Goal: Information Seeking & Learning: Learn about a topic

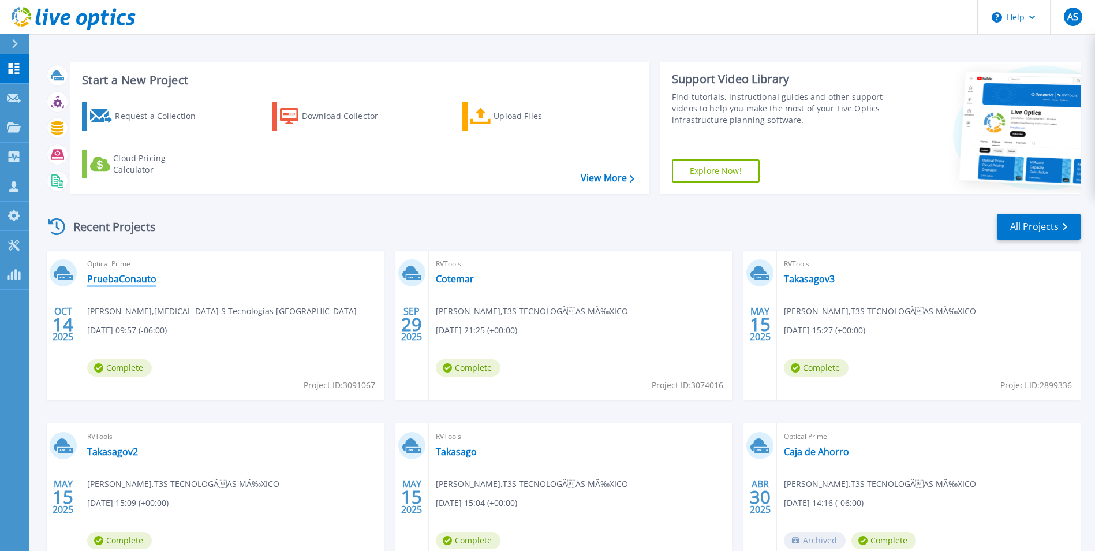
click at [130, 279] on link "PruebaConauto" at bounding box center [121, 279] width 69 height 12
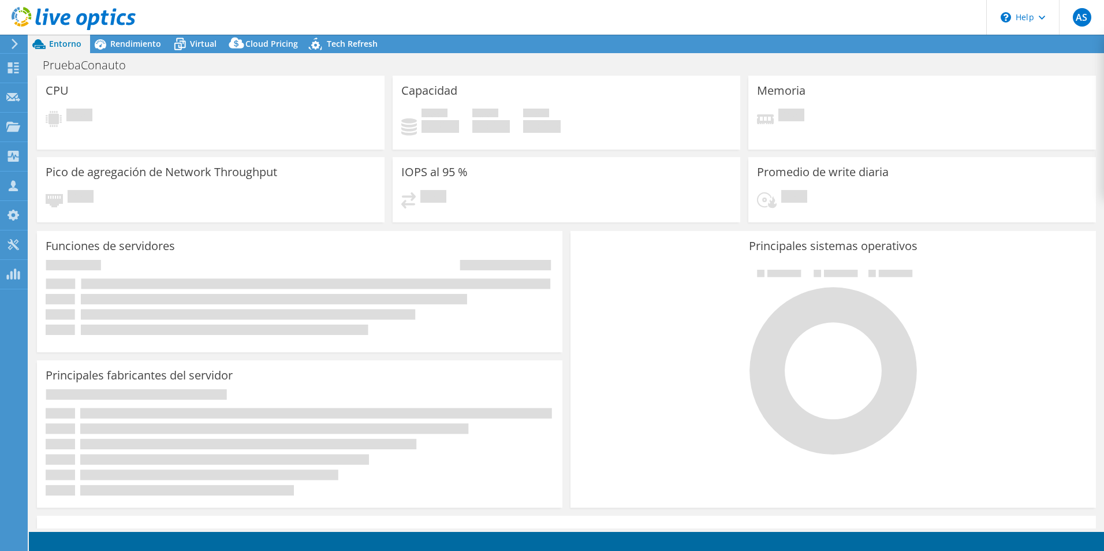
select select "USD"
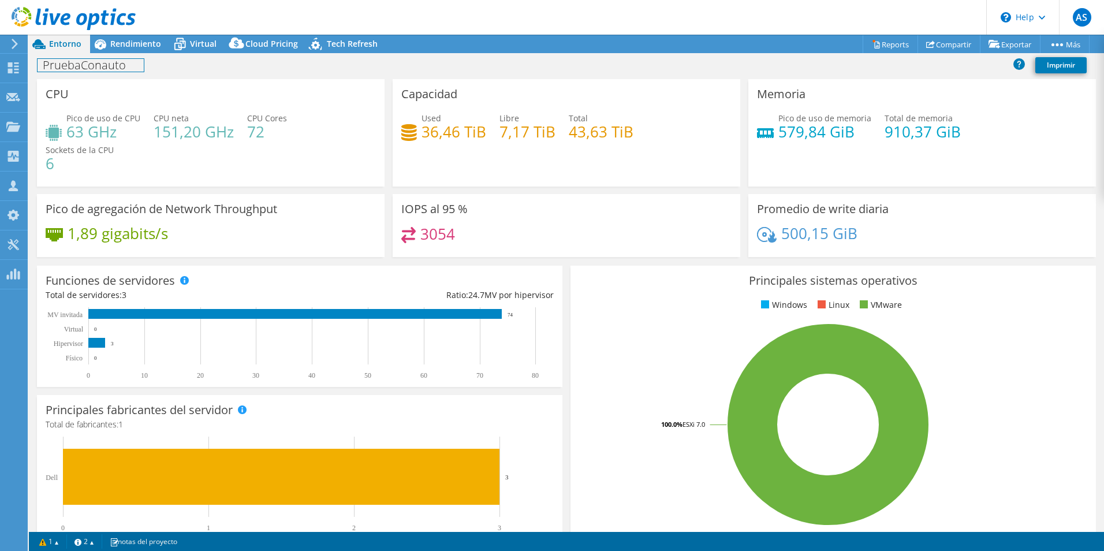
click at [141, 54] on div "PruebaConauto Imprimir" at bounding box center [566, 66] width 1075 height 26
click at [142, 43] on span "Rendimiento" at bounding box center [135, 43] width 51 height 11
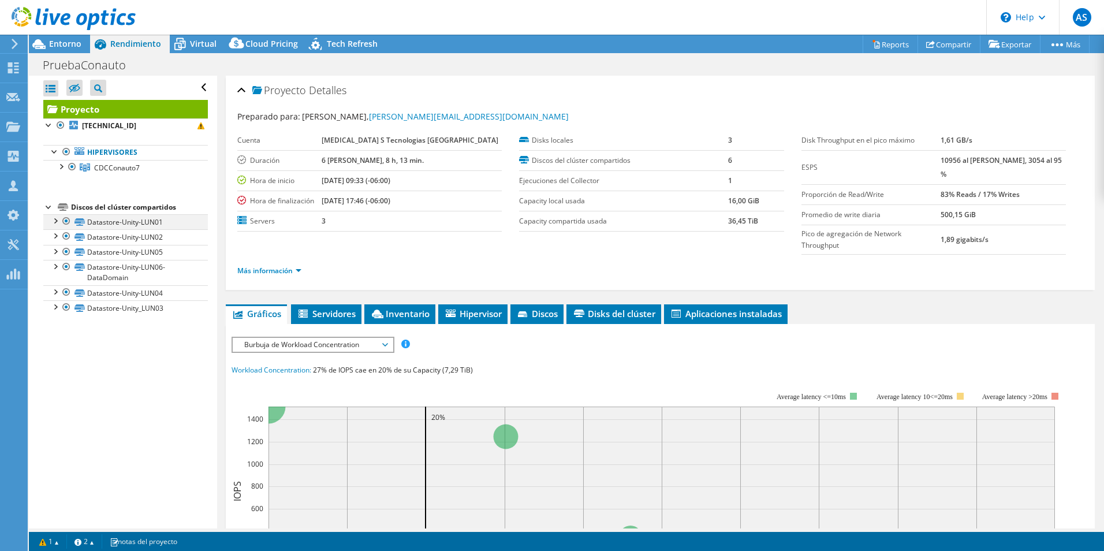
click at [53, 219] on div at bounding box center [55, 220] width 12 height 12
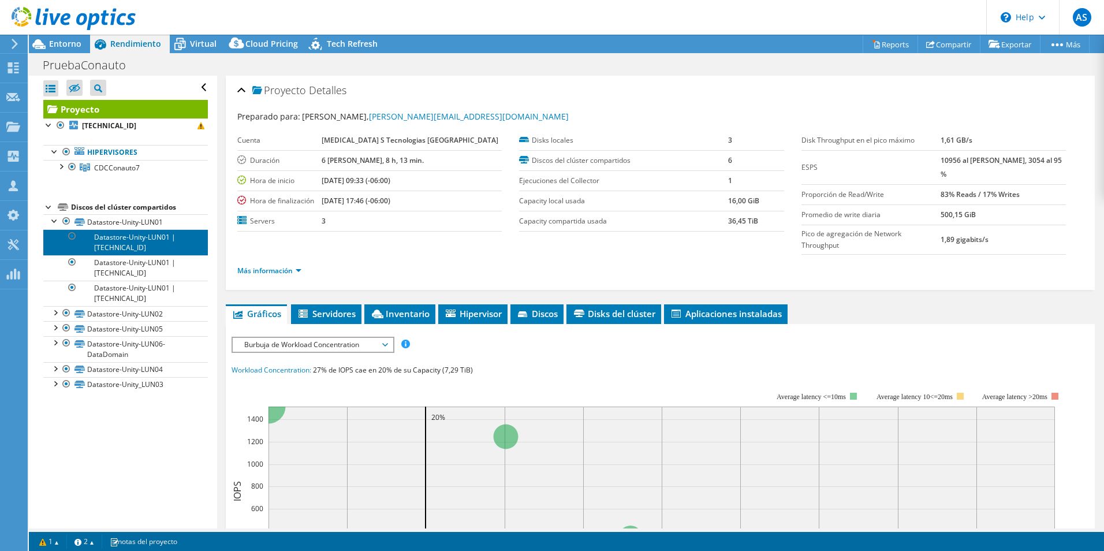
click at [124, 245] on link "Datastore-Unity-LUN01 | [TECHNICAL_ID]" at bounding box center [125, 241] width 164 height 25
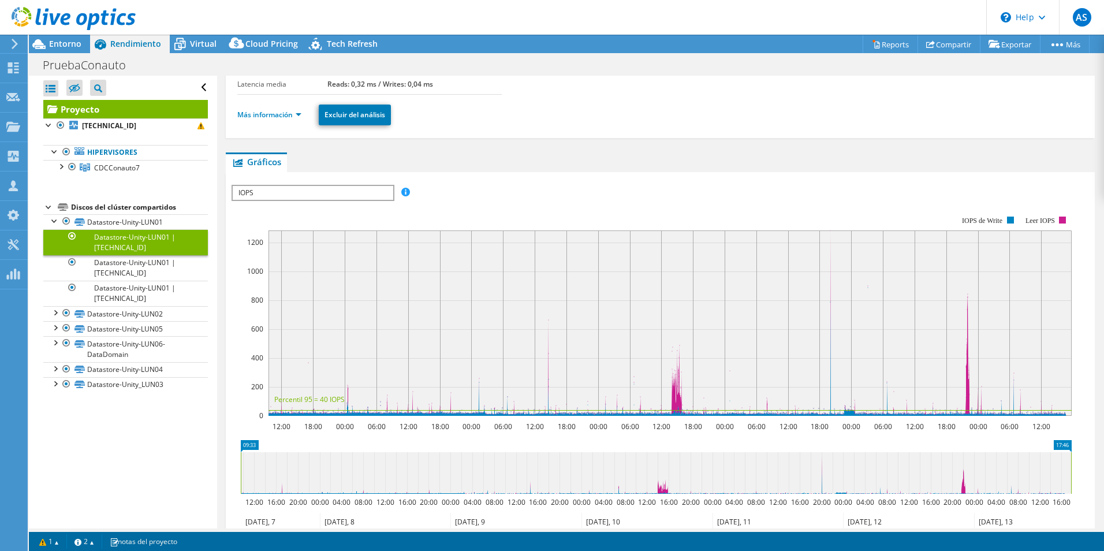
scroll to position [115, 0]
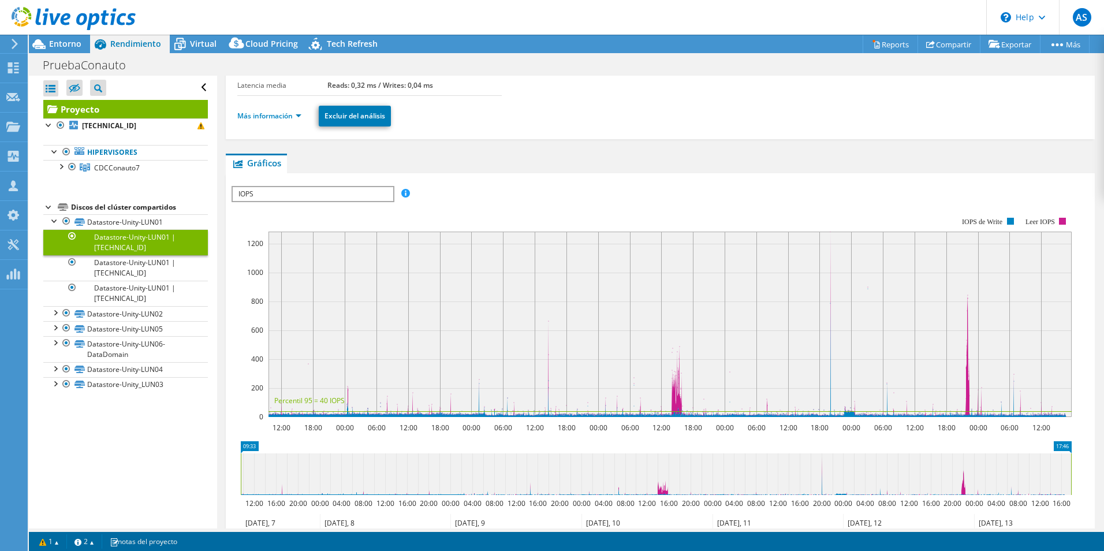
click at [347, 198] on span "IOPS" at bounding box center [313, 194] width 160 height 14
click at [536, 199] on div "ESPS Disk Throughput Tamaño de E/S Latencia Profundidad de la cola Porcentaje d…" at bounding box center [659, 194] width 857 height 16
click at [102, 224] on link "Datastore-Unity-LUN01" at bounding box center [125, 221] width 164 height 15
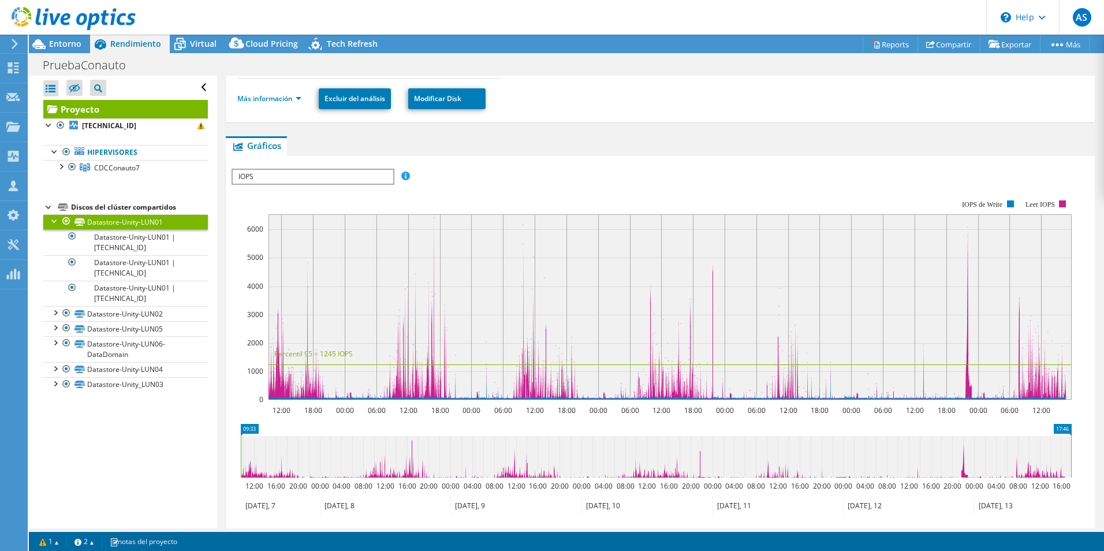
scroll to position [231, 0]
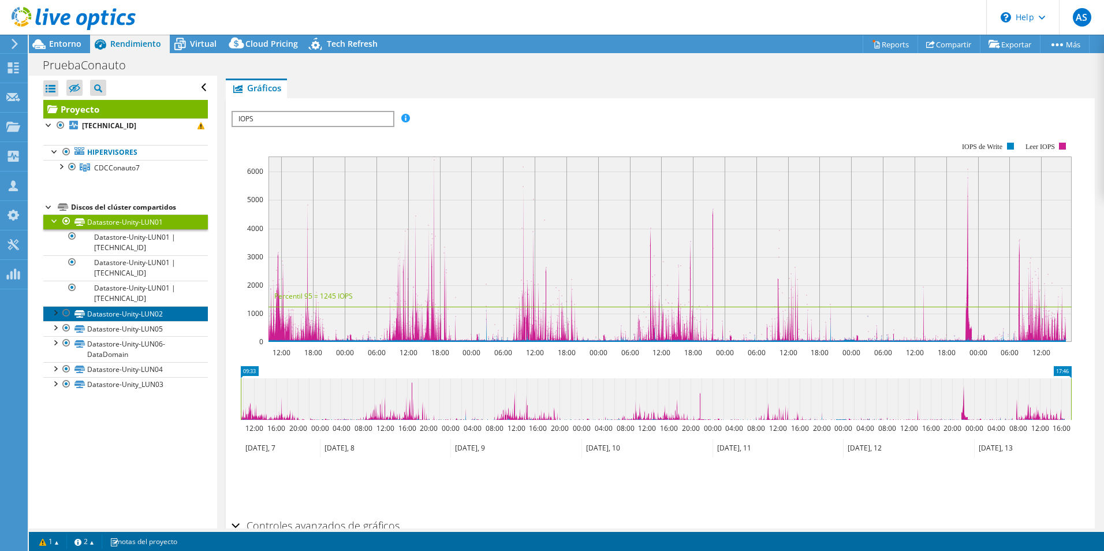
click at [146, 311] on link "Datastore-Unity-LUN02" at bounding box center [125, 313] width 164 height 15
